Goal: Information Seeking & Learning: Check status

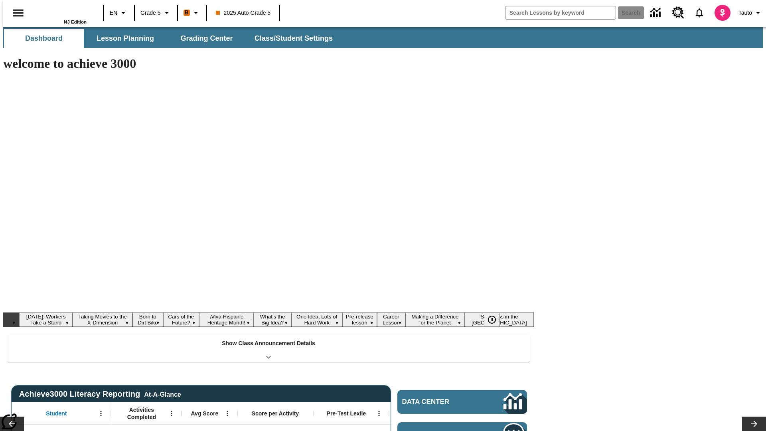
type input "-1"
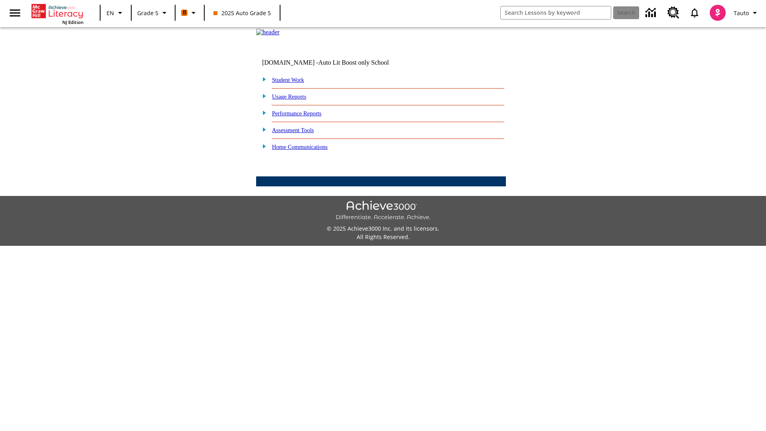
click at [305, 117] on link "Performance Reports" at bounding box center [296, 113] width 49 height 6
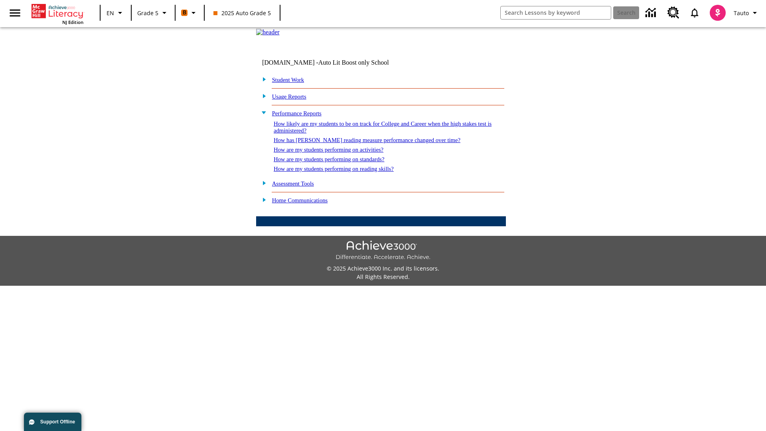
click at [342, 172] on link "How are my students performing on reading skills?" at bounding box center [334, 169] width 120 height 6
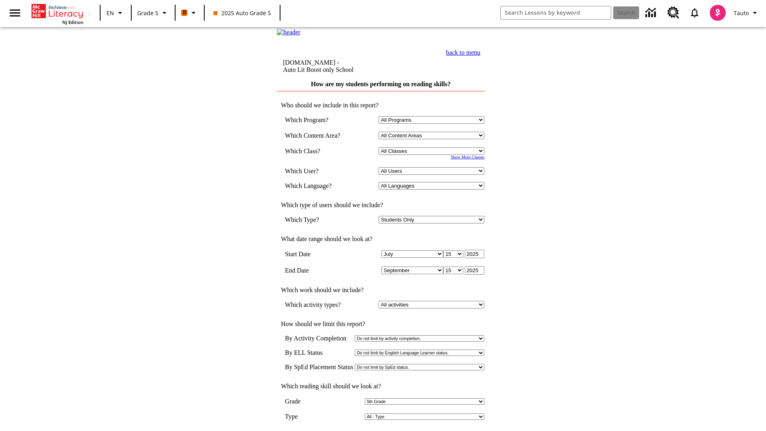
click at [433, 155] on select "Select a Class: All Classes 2025 Auto Grade 5 OL 2025 Auto Grade 6" at bounding box center [432, 151] width 106 height 8
select select "11133131"
select select "21437107"
click at [382, 431] on input "View Report" at bounding box center [381, 439] width 38 height 9
